Goal: Task Accomplishment & Management: Manage account settings

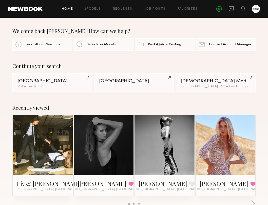
click at [259, 10] on div at bounding box center [256, 9] width 8 height 8
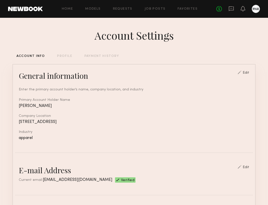
click at [97, 55] on div "PAYMENT HISTORY" at bounding box center [101, 55] width 35 height 3
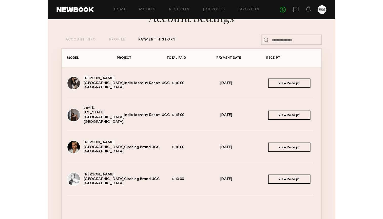
scroll to position [20, 0]
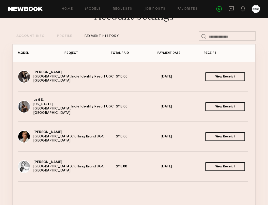
click at [226, 107] on link "View Receipt" at bounding box center [226, 106] width 40 height 9
click at [225, 76] on link "View Receipt" at bounding box center [226, 76] width 40 height 9
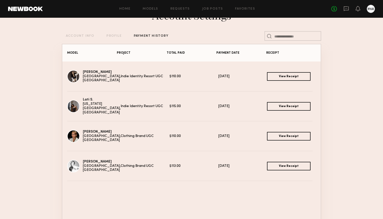
click at [233, 191] on div "Mallory C. Los Angeles, CA Indie Identity Resort UGC $110.00 08/08/2025 View Re…" at bounding box center [191, 144] width 259 height 165
click at [268, 137] on link "View Receipt" at bounding box center [289, 136] width 44 height 9
click at [268, 165] on link "View Receipt" at bounding box center [289, 166] width 44 height 9
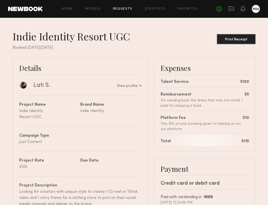
click at [235, 33] on common-button "Print Receipt" at bounding box center [236, 37] width 39 height 15
click at [233, 41] on div "Print Receipt" at bounding box center [236, 40] width 35 height 4
click at [240, 38] on div "Print Receipt" at bounding box center [236, 40] width 35 height 4
click at [237, 43] on button "Print Receipt" at bounding box center [236, 39] width 39 height 10
click at [240, 38] on div "Print Receipt" at bounding box center [236, 40] width 35 height 4
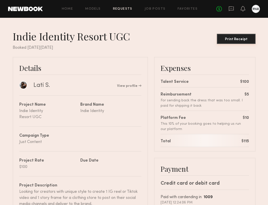
click at [240, 38] on div "Print Receipt" at bounding box center [236, 40] width 35 height 4
click at [241, 40] on div "Print Receipt" at bounding box center [236, 40] width 35 height 4
click at [234, 40] on div "Print Receipt" at bounding box center [236, 40] width 35 height 4
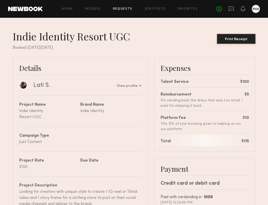
click at [234, 40] on div "Print Receipt" at bounding box center [236, 40] width 35 height 4
drag, startPoint x: 234, startPoint y: 40, endPoint x: 231, endPoint y: 39, distance: 3.2
click at [231, 39] on div "Print Receipt" at bounding box center [236, 40] width 35 height 4
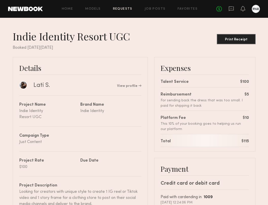
click at [243, 55] on div "Indie Identity Resort UGC Print Receipt Booked on Sunday, Jun, 29, 2025 Details…" at bounding box center [134, 209] width 243 height 359
click at [238, 42] on button "Print Receipt" at bounding box center [236, 39] width 39 height 10
click at [240, 38] on div "Print Receipt" at bounding box center [236, 40] width 35 height 4
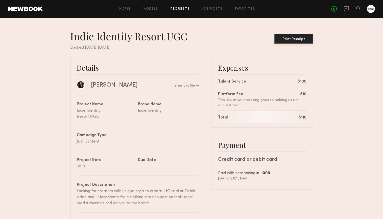
click at [268, 38] on div "Print Receipt" at bounding box center [294, 40] width 35 height 4
click at [268, 37] on button "Print Receipt" at bounding box center [294, 39] width 39 height 10
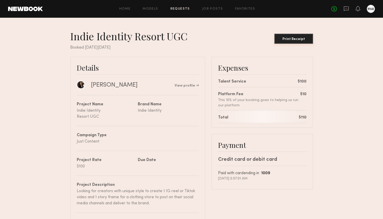
click at [268, 38] on div "Print Receipt" at bounding box center [294, 40] width 35 height 4
drag, startPoint x: 303, startPoint y: 38, endPoint x: 291, endPoint y: 40, distance: 12.2
click at [268, 40] on div "Print Receipt" at bounding box center [294, 40] width 35 height 4
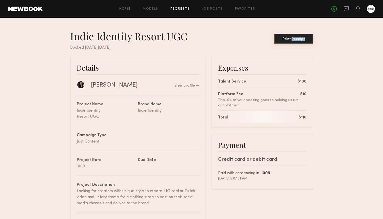
click at [268, 40] on div "Print Receipt" at bounding box center [294, 40] width 35 height 4
click at [268, 43] on button "Print Receipt" at bounding box center [294, 39] width 39 height 10
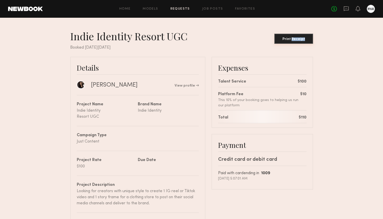
click at [268, 43] on button "Print Receipt" at bounding box center [294, 39] width 39 height 10
click at [290, 41] on button "Print Receipt" at bounding box center [294, 39] width 39 height 10
click at [300, 38] on div "Print Receipt" at bounding box center [294, 40] width 35 height 4
click at [287, 38] on div "Print Receipt" at bounding box center [294, 40] width 35 height 4
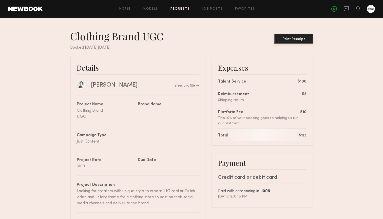
click at [287, 39] on div "Print Receipt" at bounding box center [294, 40] width 35 height 4
click at [25, 1] on header "Home Models Requests Job Posts Favorites Sign Out No fees up to $5,000" at bounding box center [191, 9] width 383 height 18
